Goal: Information Seeking & Learning: Understand process/instructions

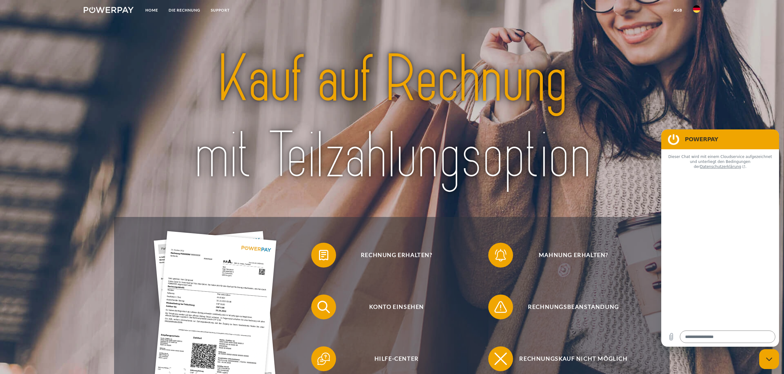
type textarea "*"
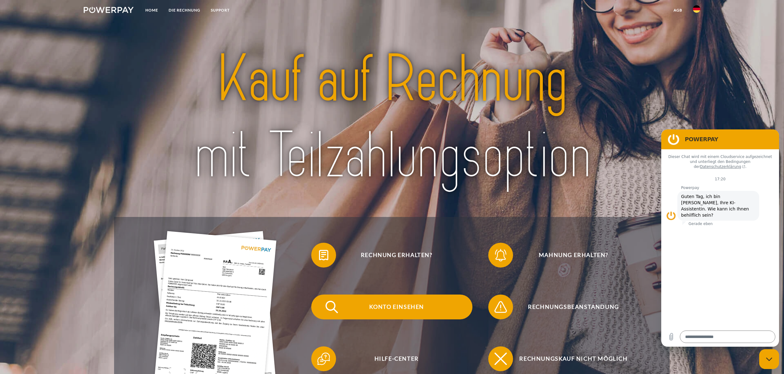
click at [405, 306] on span "Konto einsehen" at bounding box center [397, 306] width 152 height 25
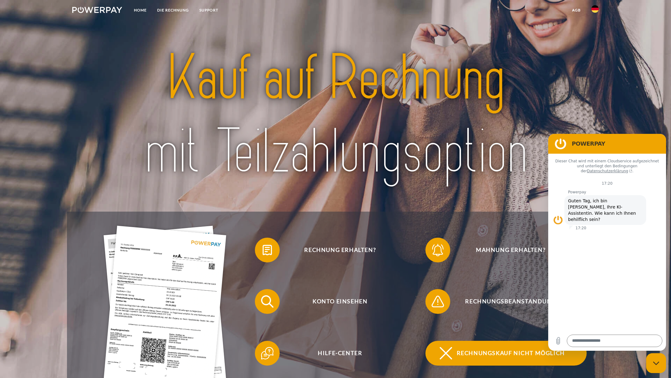
click at [510, 354] on span "Rechnungskauf nicht möglich" at bounding box center [511, 353] width 152 height 25
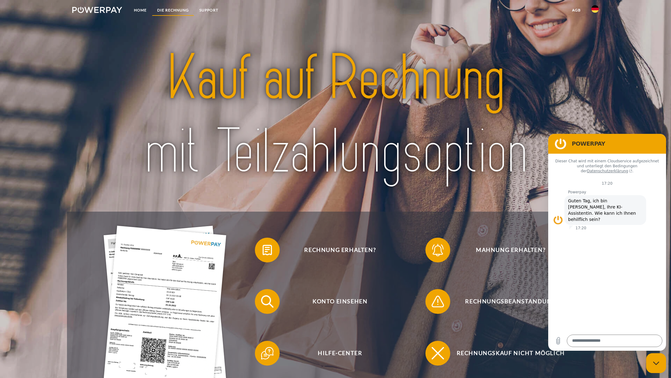
click at [176, 9] on link "DIE RECHNUNG" at bounding box center [173, 10] width 42 height 11
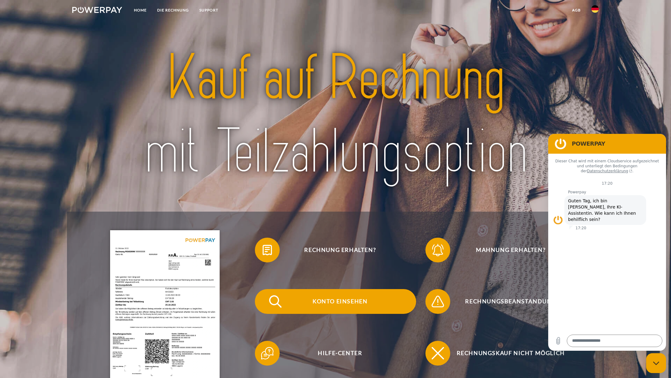
click at [334, 306] on span "Konto einsehen" at bounding box center [340, 301] width 152 height 25
